Goal: Navigation & Orientation: Understand site structure

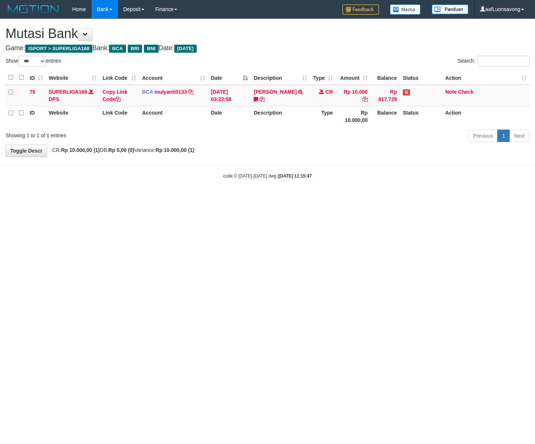
select select "***"
click at [175, 198] on html "Toggle navigation Home Bank Account List Load By Website Group [ISPORT] SUPERLI…" at bounding box center [267, 99] width 535 height 198
click at [359, 198] on html "Toggle navigation Home Bank Account List Load By Website Group [ISPORT] SUPERLI…" at bounding box center [267, 99] width 535 height 198
click at [181, 198] on html "Toggle navigation Home Bank Account List Load By Website Group [ISPORT] SUPERLI…" at bounding box center [267, 99] width 535 height 198
drag, startPoint x: 232, startPoint y: 305, endPoint x: 528, endPoint y: 319, distance: 296.5
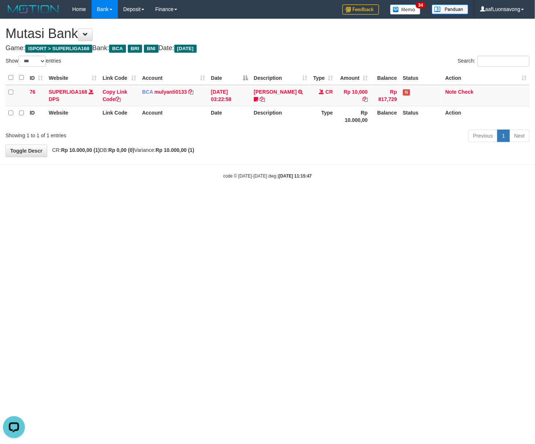
click at [242, 198] on html "Toggle navigation Home Bank Account List Load By Website Group [ISPORT] SUPERLI…" at bounding box center [267, 99] width 535 height 198
click at [331, 198] on html "Toggle navigation Home Bank Account List Load By Website Group [ISPORT] SUPERLI…" at bounding box center [267, 99] width 535 height 198
click at [288, 198] on html "Toggle navigation Home Bank Account List Load By Website Group [ISPORT] SUPERLI…" at bounding box center [267, 99] width 535 height 198
click at [182, 198] on html "Toggle navigation Home Bank Account List Load By Website Group [ISPORT] SUPERLI…" at bounding box center [267, 99] width 535 height 198
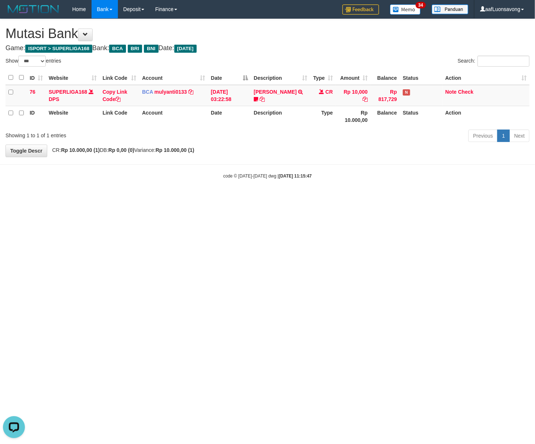
drag, startPoint x: 384, startPoint y: 265, endPoint x: 533, endPoint y: 258, distance: 149.5
click at [433, 198] on html "Toggle navigation Home Bank Account List Load By Website Group [ISPORT] SUPERLI…" at bounding box center [267, 99] width 535 height 198
click at [435, 198] on html "Toggle navigation Home Bank Account List Load By Website Group [ISPORT] SUPERLI…" at bounding box center [267, 99] width 535 height 198
